Goal: Task Accomplishment & Management: Use online tool/utility

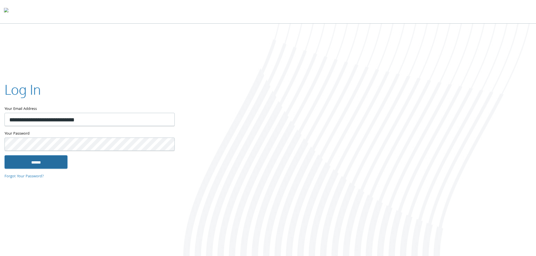
click at [57, 160] on input "******" at bounding box center [35, 161] width 63 height 13
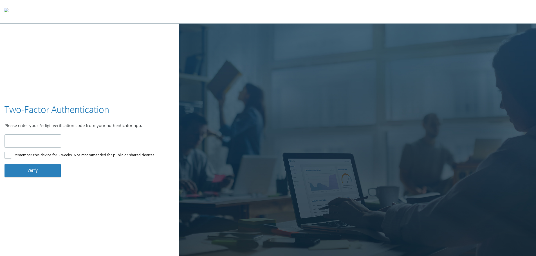
click at [60, 136] on input "number" at bounding box center [32, 140] width 57 height 13
click at [40, 141] on input "number" at bounding box center [32, 140] width 57 height 13
type input "******"
